Goal: Information Seeking & Learning: Find contact information

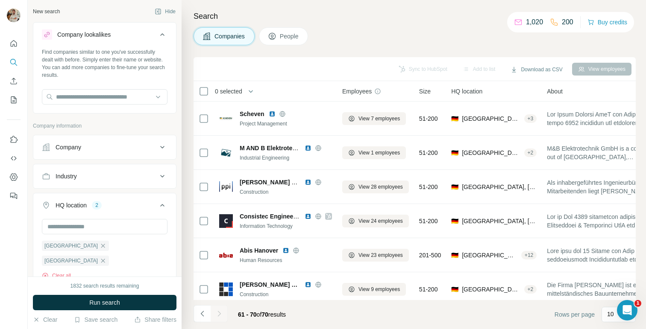
scroll to position [0, 1]
click at [80, 150] on div "Company" at bounding box center [69, 147] width 26 height 9
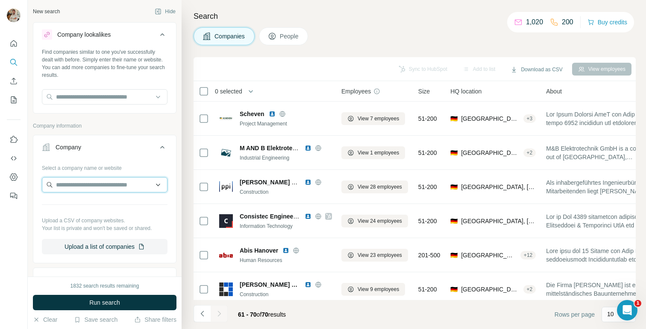
click at [79, 179] on input "text" at bounding box center [105, 184] width 126 height 15
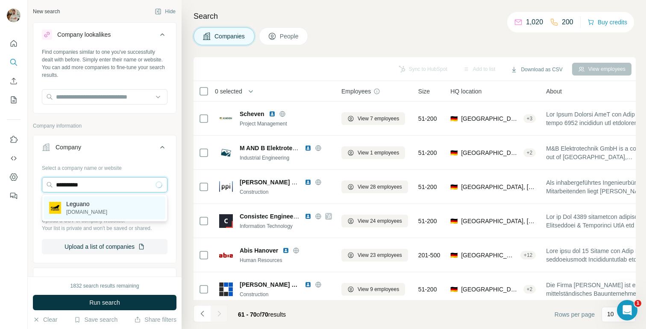
type input "**********"
click at [98, 203] on div "Leguano [DOMAIN_NAME]" at bounding box center [104, 207] width 121 height 23
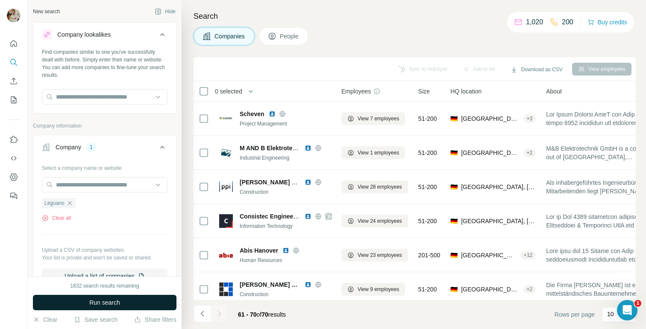
click at [138, 302] on button "Run search" at bounding box center [105, 302] width 144 height 15
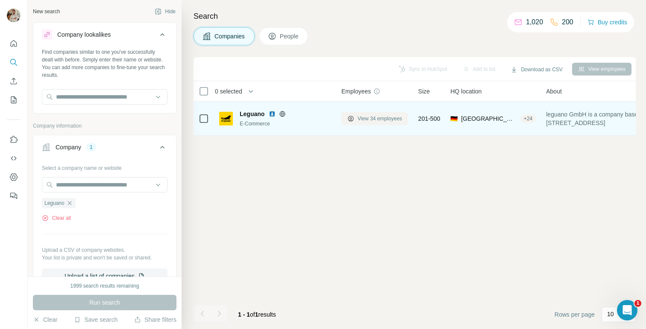
click at [365, 121] on span "View 34 employees" at bounding box center [379, 119] width 44 height 8
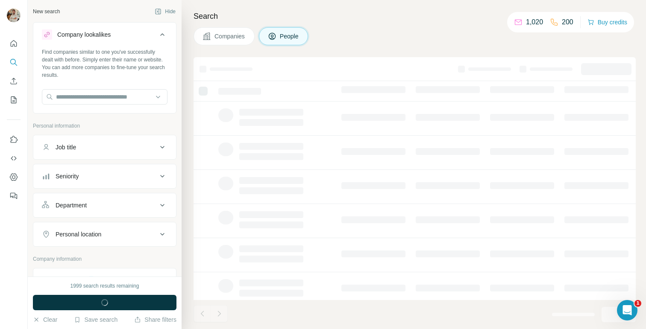
click at [416, 45] on div "Companies People" at bounding box center [414, 36] width 442 height 18
click at [426, 45] on div "Companies People" at bounding box center [414, 36] width 442 height 18
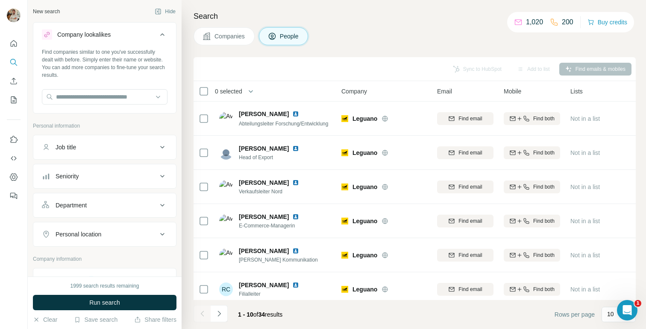
click at [426, 39] on div "Companies People" at bounding box center [414, 36] width 442 height 18
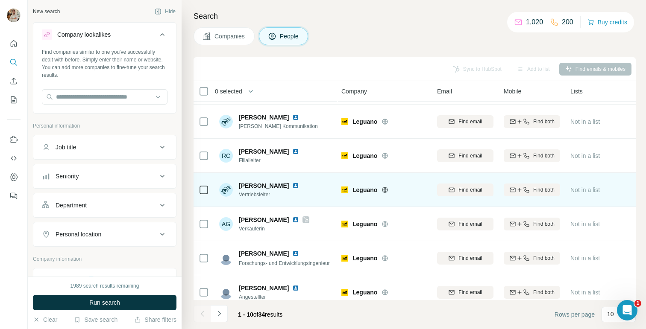
scroll to position [143, 1]
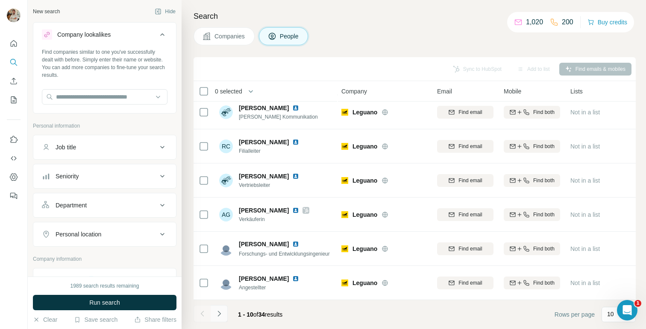
click at [222, 313] on icon "Navigate to next page" at bounding box center [219, 314] width 9 height 9
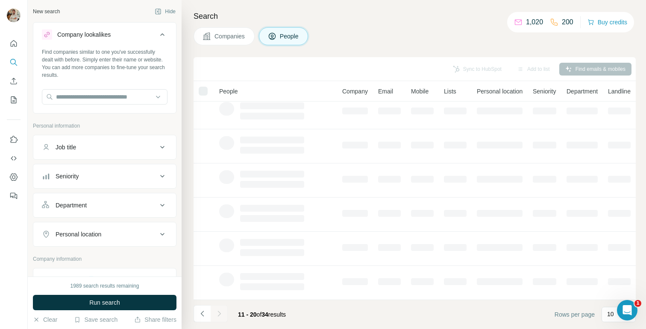
scroll to position [143, 0]
click at [466, 31] on div "Companies People" at bounding box center [414, 36] width 442 height 18
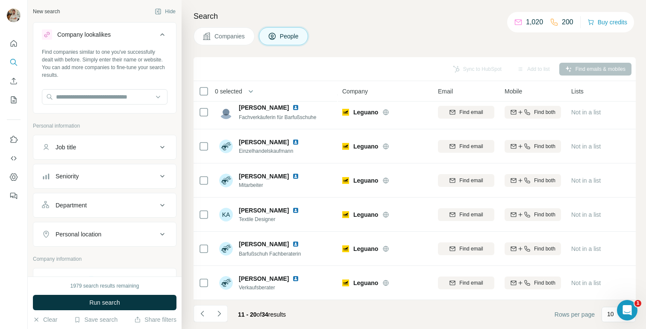
click at [441, 35] on div "Companies People" at bounding box center [414, 36] width 442 height 18
click at [223, 312] on button "Navigate to next page" at bounding box center [219, 313] width 17 height 17
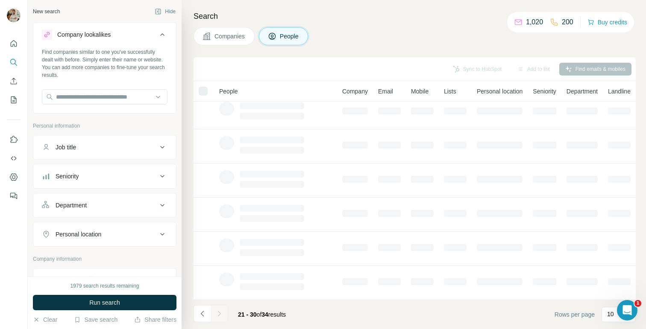
click at [526, 47] on div "Search Companies People Sync to HubSpot Add to list Find emails & mobiles Peopl…" at bounding box center [414, 164] width 464 height 329
click at [530, 45] on div "Companies People" at bounding box center [414, 36] width 442 height 18
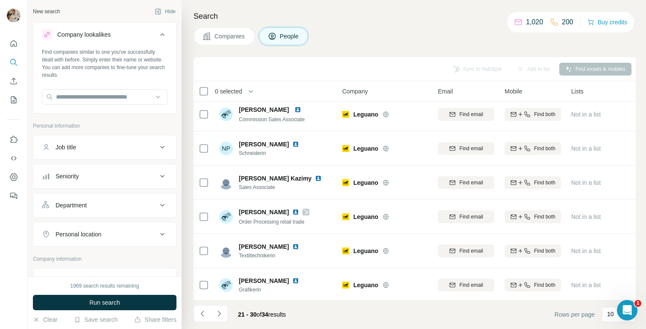
scroll to position [0, 0]
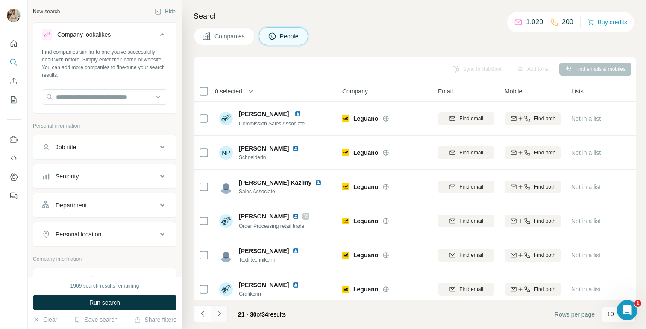
click at [223, 310] on icon "Navigate to next page" at bounding box center [219, 314] width 9 height 9
